Goal: Task Accomplishment & Management: Use online tool/utility

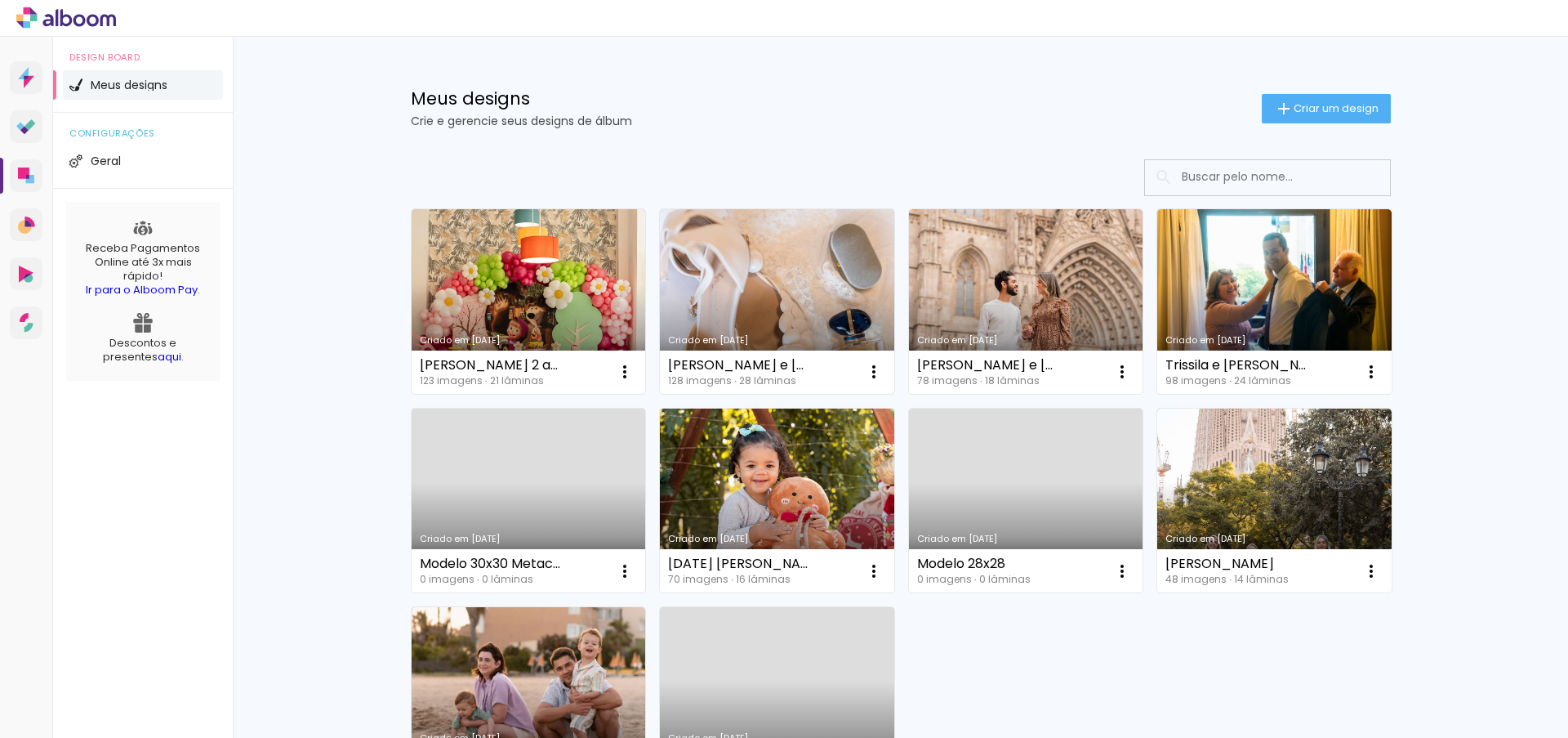
click at [774, 284] on link "Criado em [DATE]" at bounding box center [776, 302] width 234 height 185
